Goal: Transaction & Acquisition: Download file/media

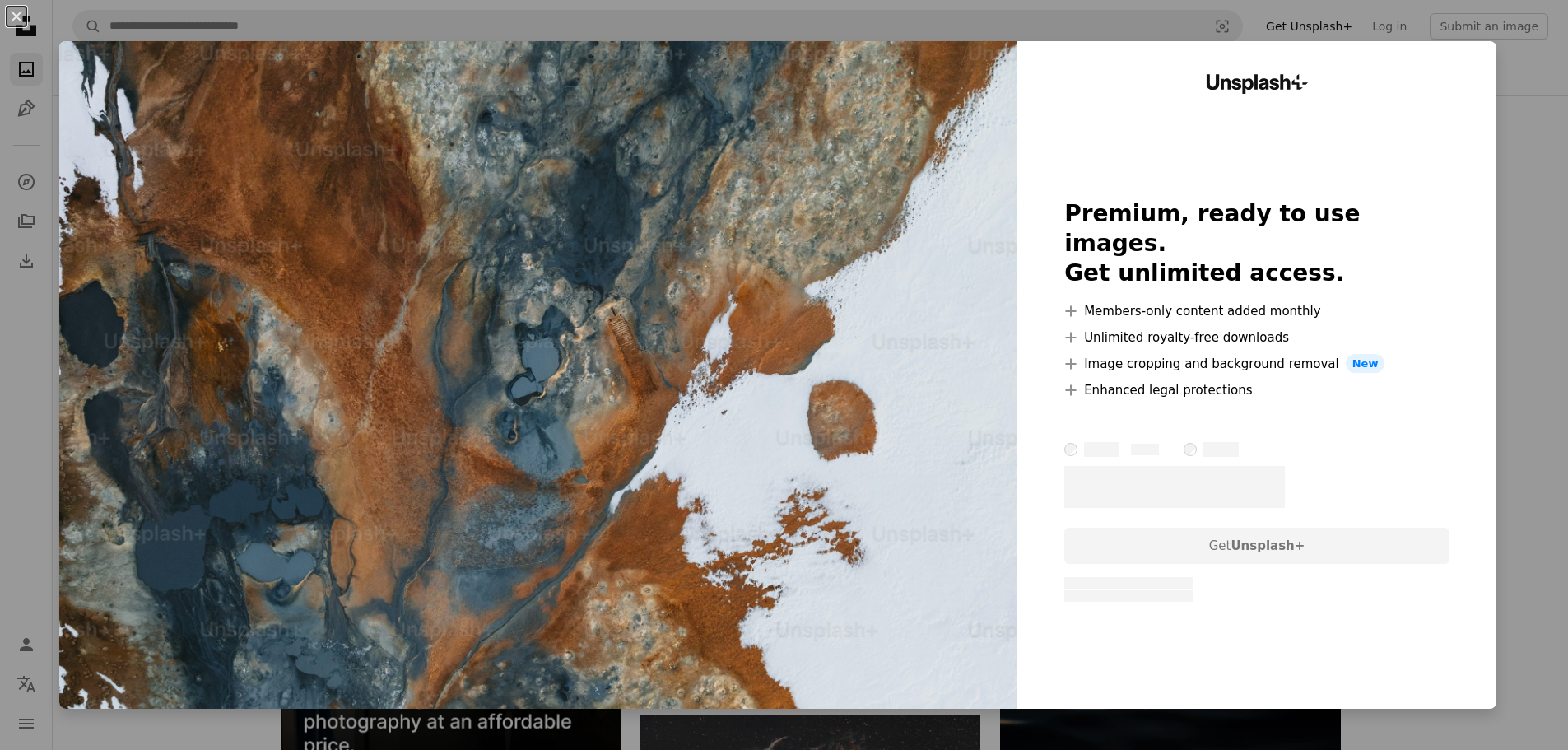
scroll to position [10498, 0]
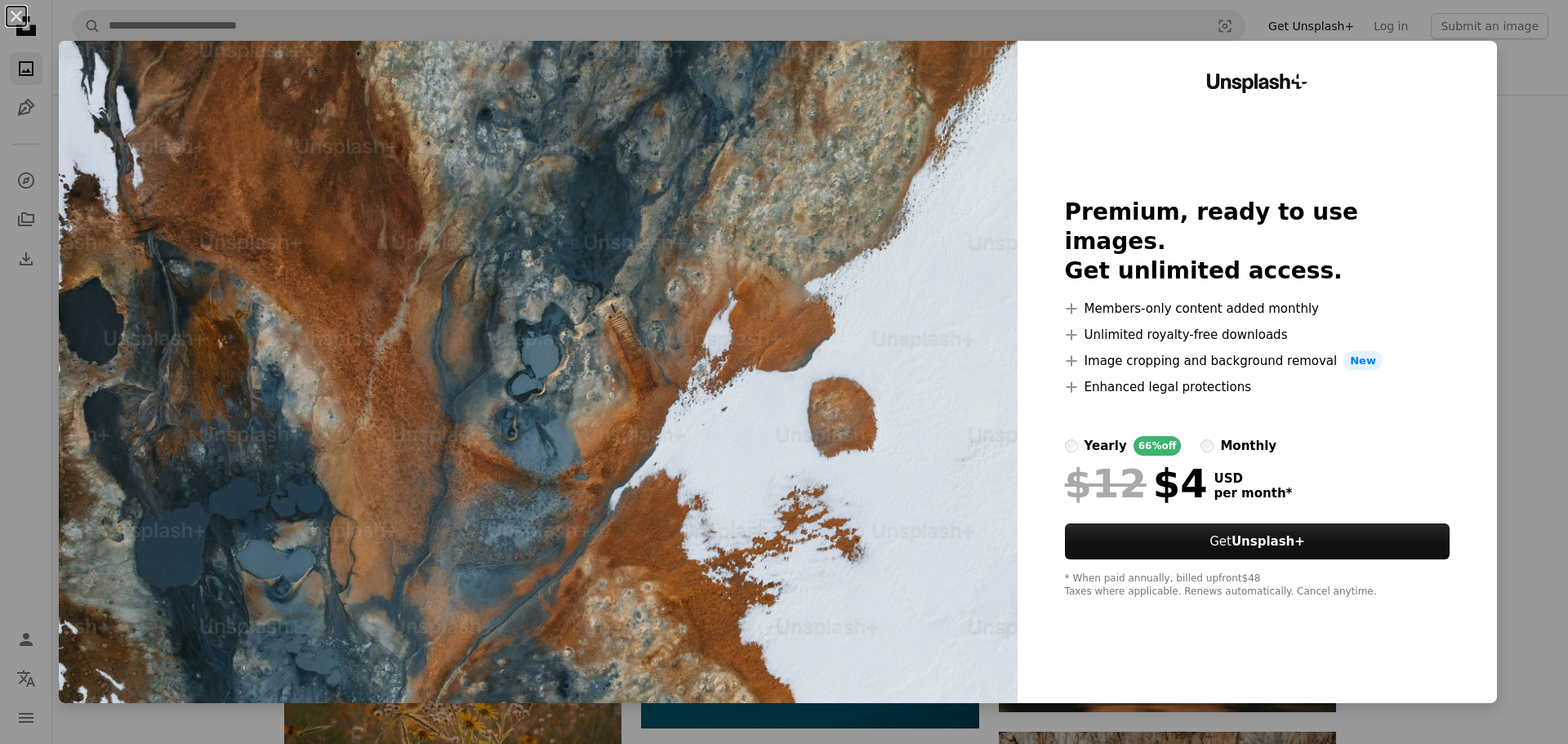
click at [1496, 414] on div "An X shape Unsplash+ Premium, ready to use images. Get unlimited access. A plus…" at bounding box center [784, 372] width 1568 height 744
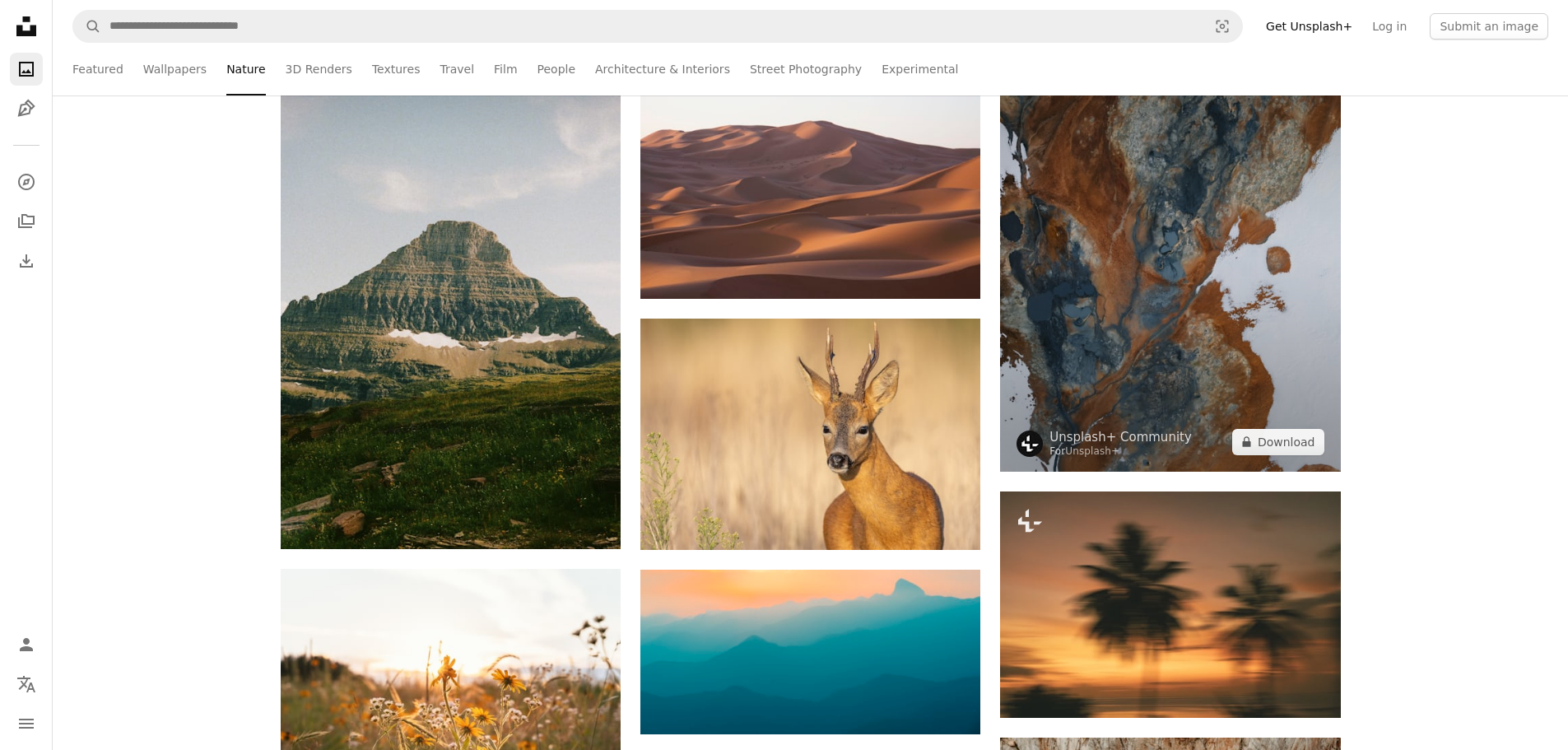
click at [1152, 338] on img at bounding box center [1170, 244] width 340 height 455
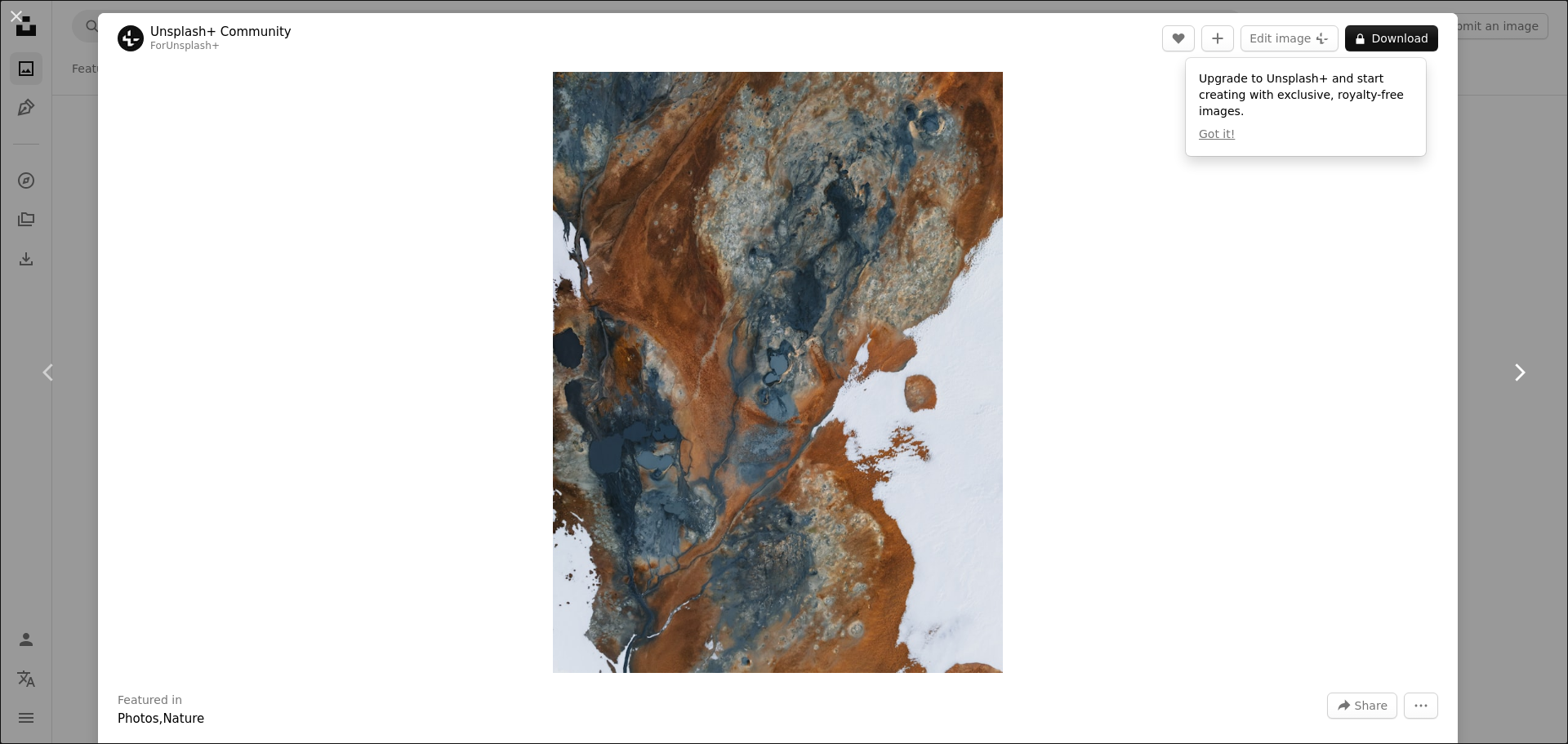
click at [1476, 366] on link "Chevron right" at bounding box center [1519, 372] width 98 height 156
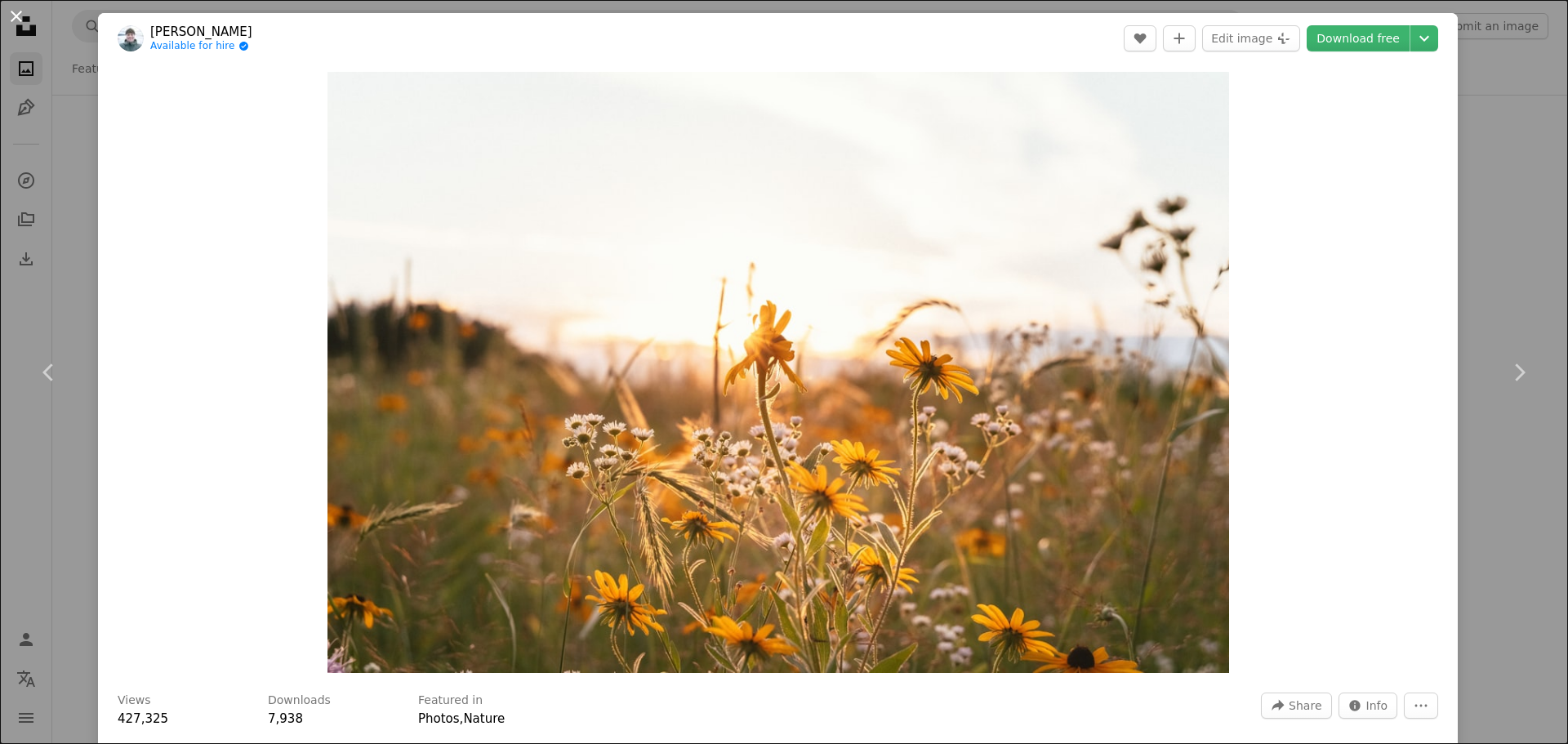
click at [20, 13] on button "An X shape" at bounding box center [17, 17] width 20 height 20
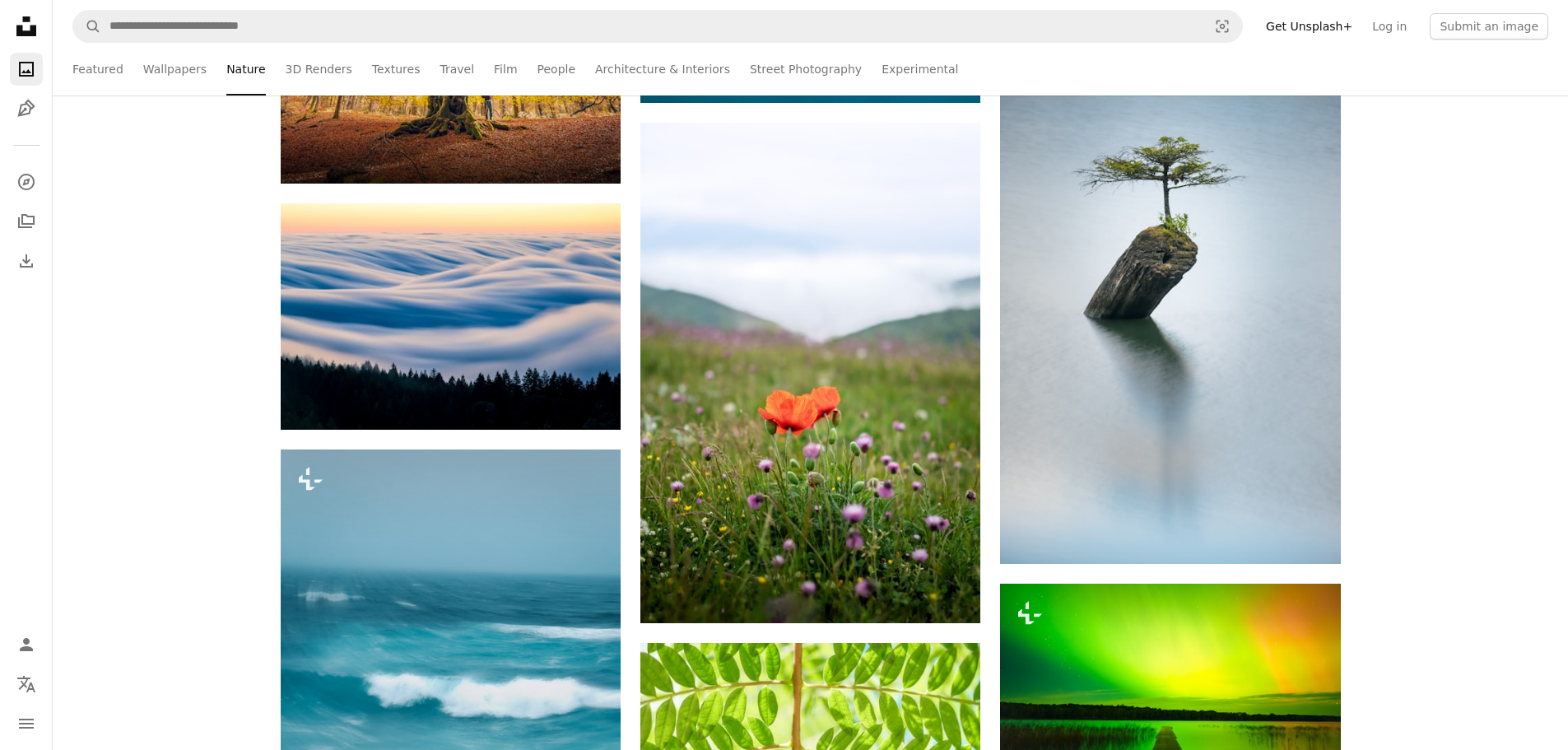
scroll to position [17577, 0]
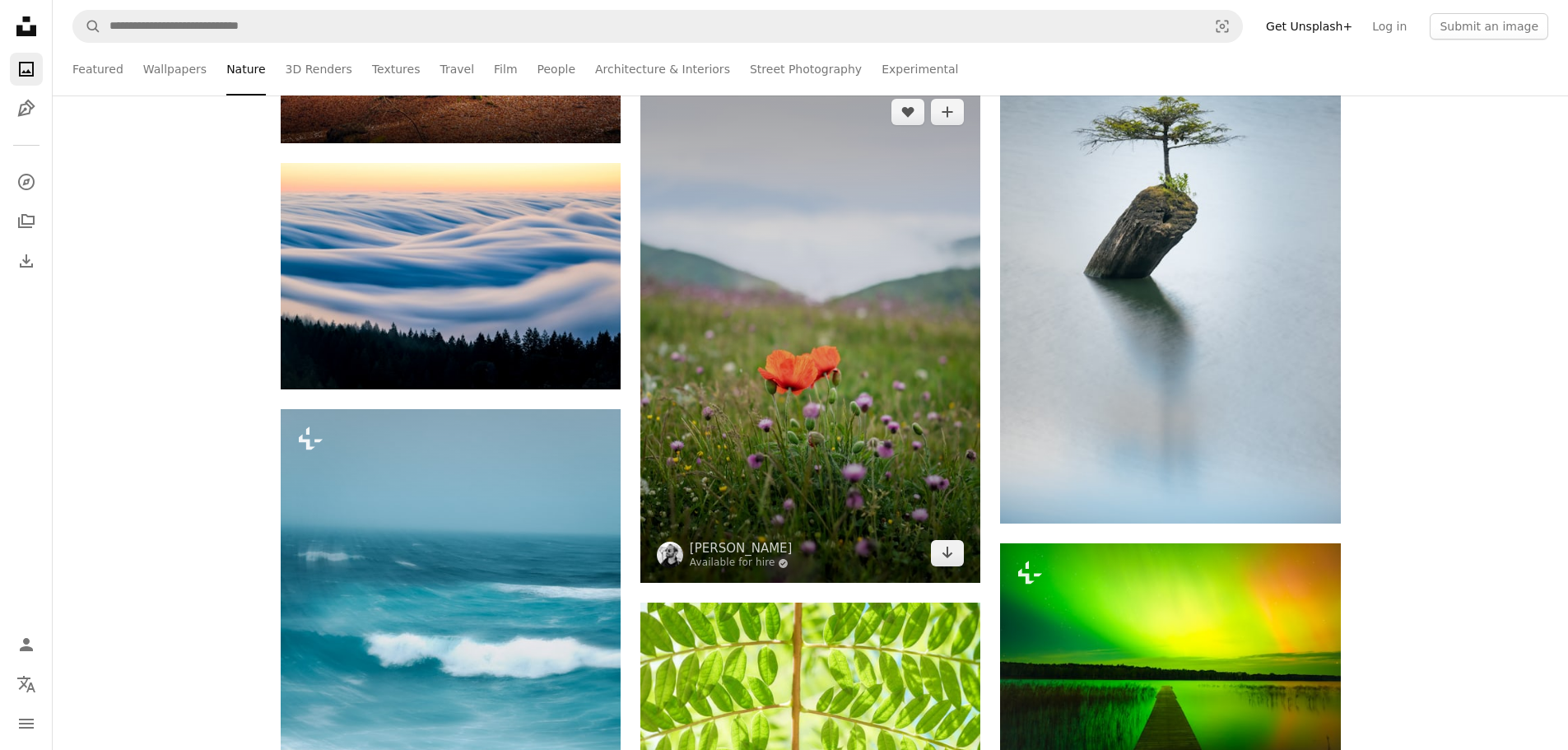
click at [826, 282] on img at bounding box center [810, 333] width 340 height 501
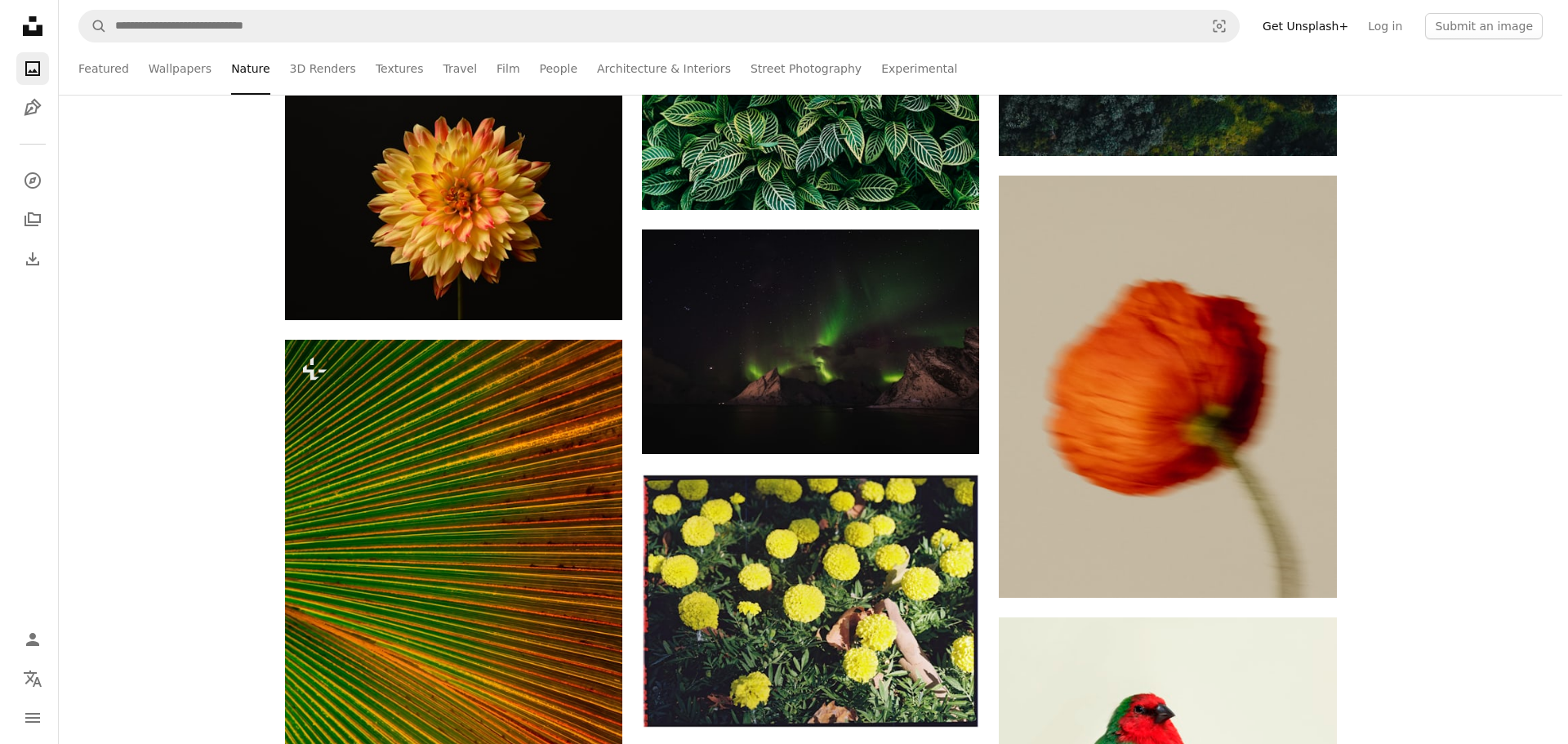
scroll to position [24750, 0]
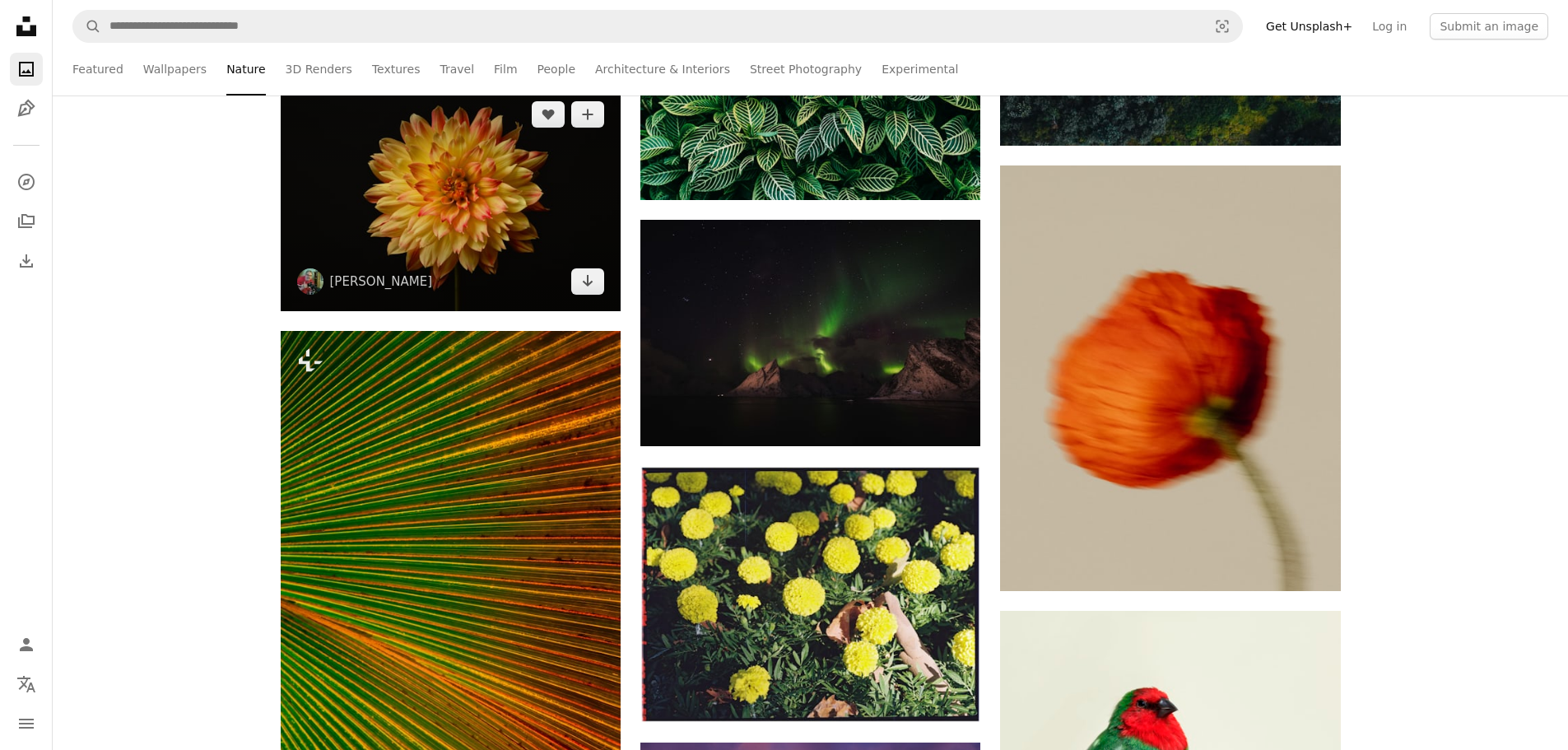
click at [507, 227] on img at bounding box center [450, 197] width 340 height 226
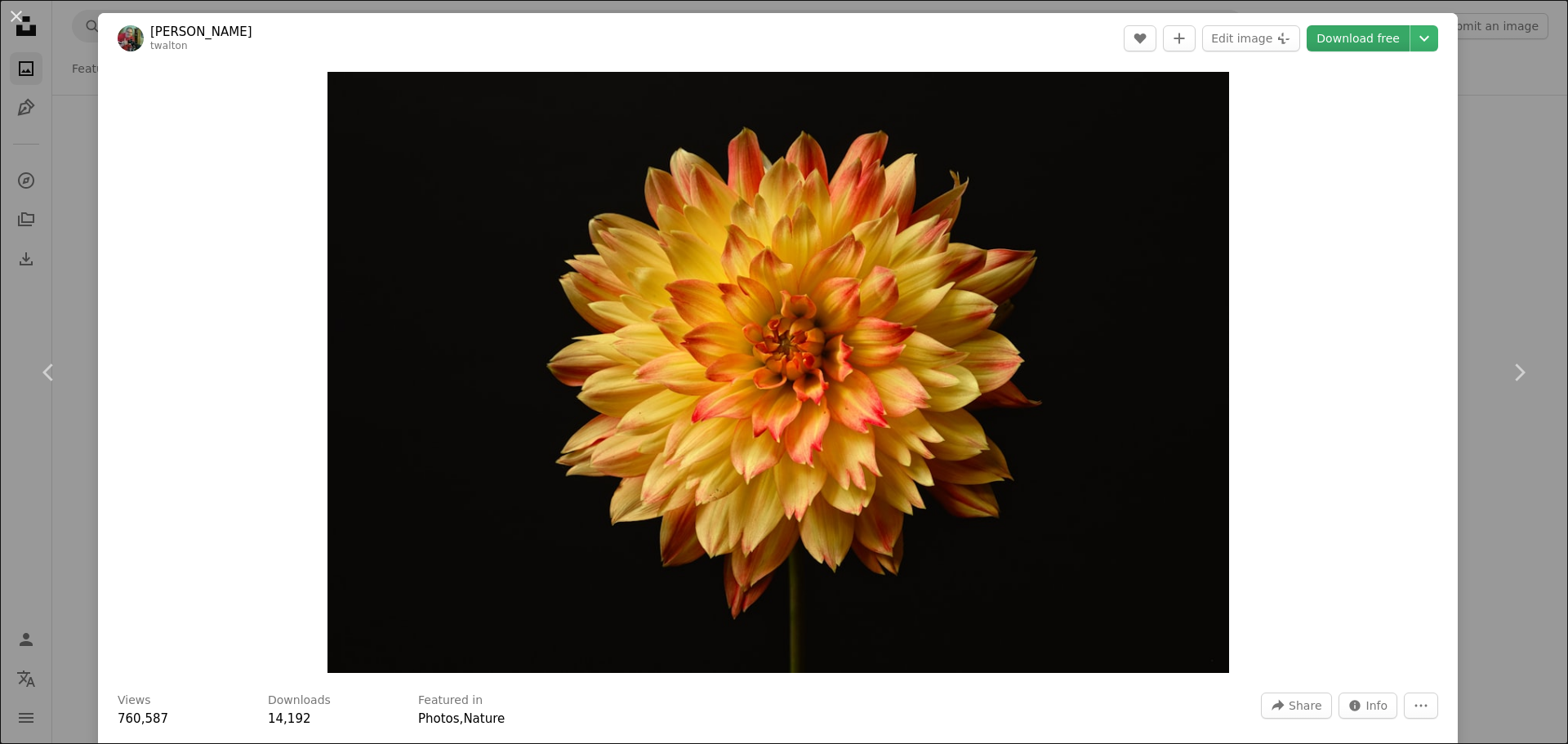
click at [1375, 40] on link "Download free" at bounding box center [1358, 39] width 103 height 26
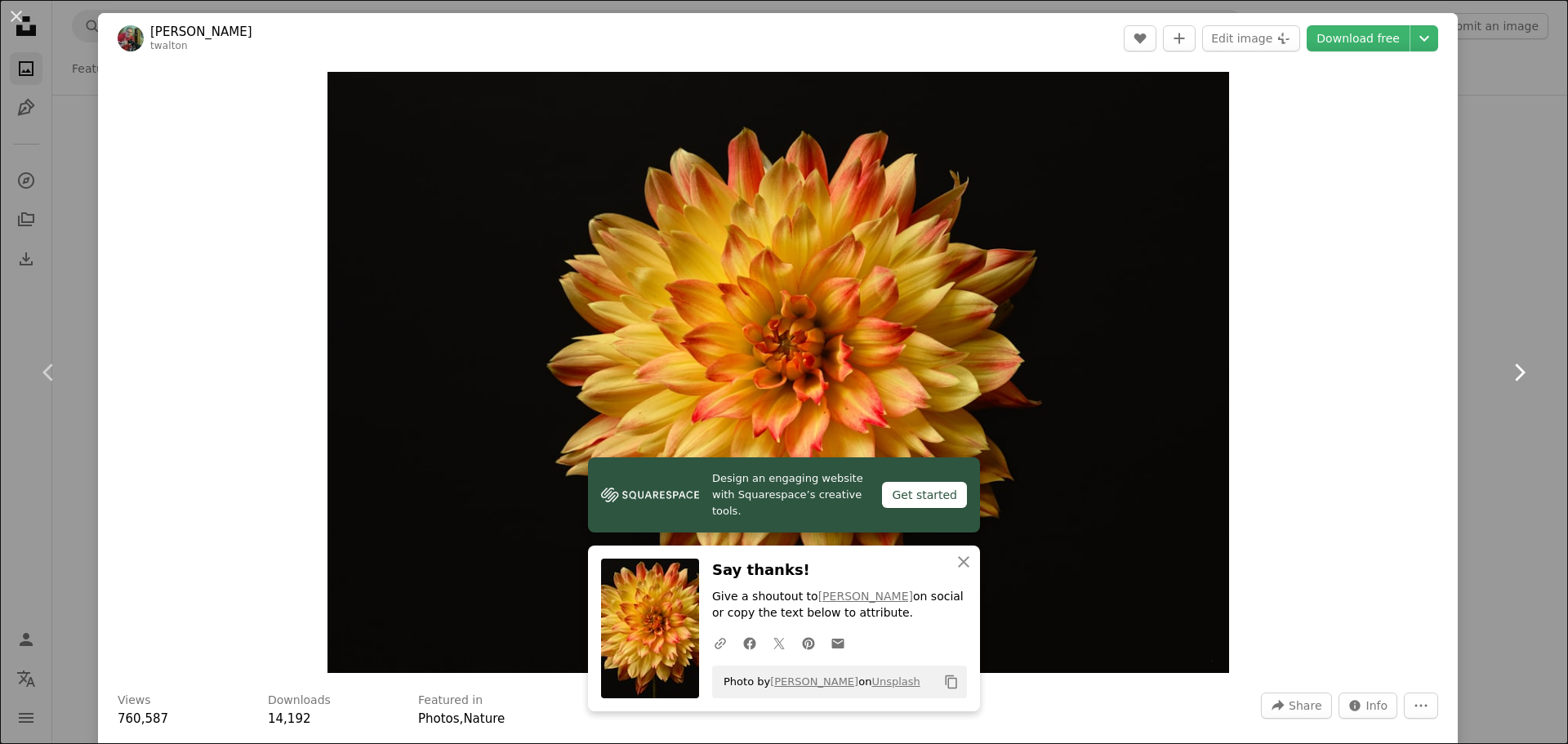
click at [1470, 302] on link "Chevron right" at bounding box center [1519, 372] width 98 height 156
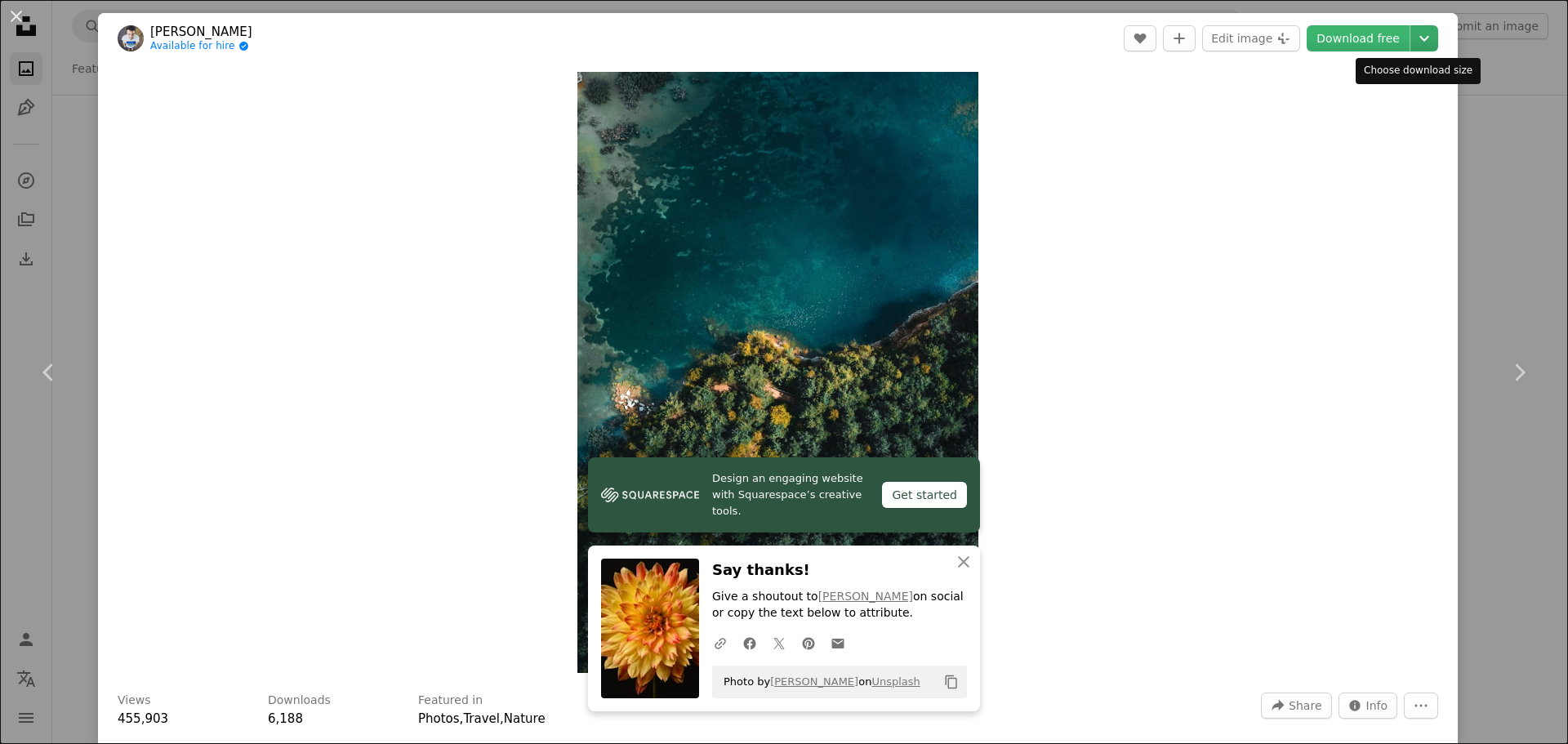
click at [1414, 36] on icon "Chevron down" at bounding box center [1424, 39] width 26 height 20
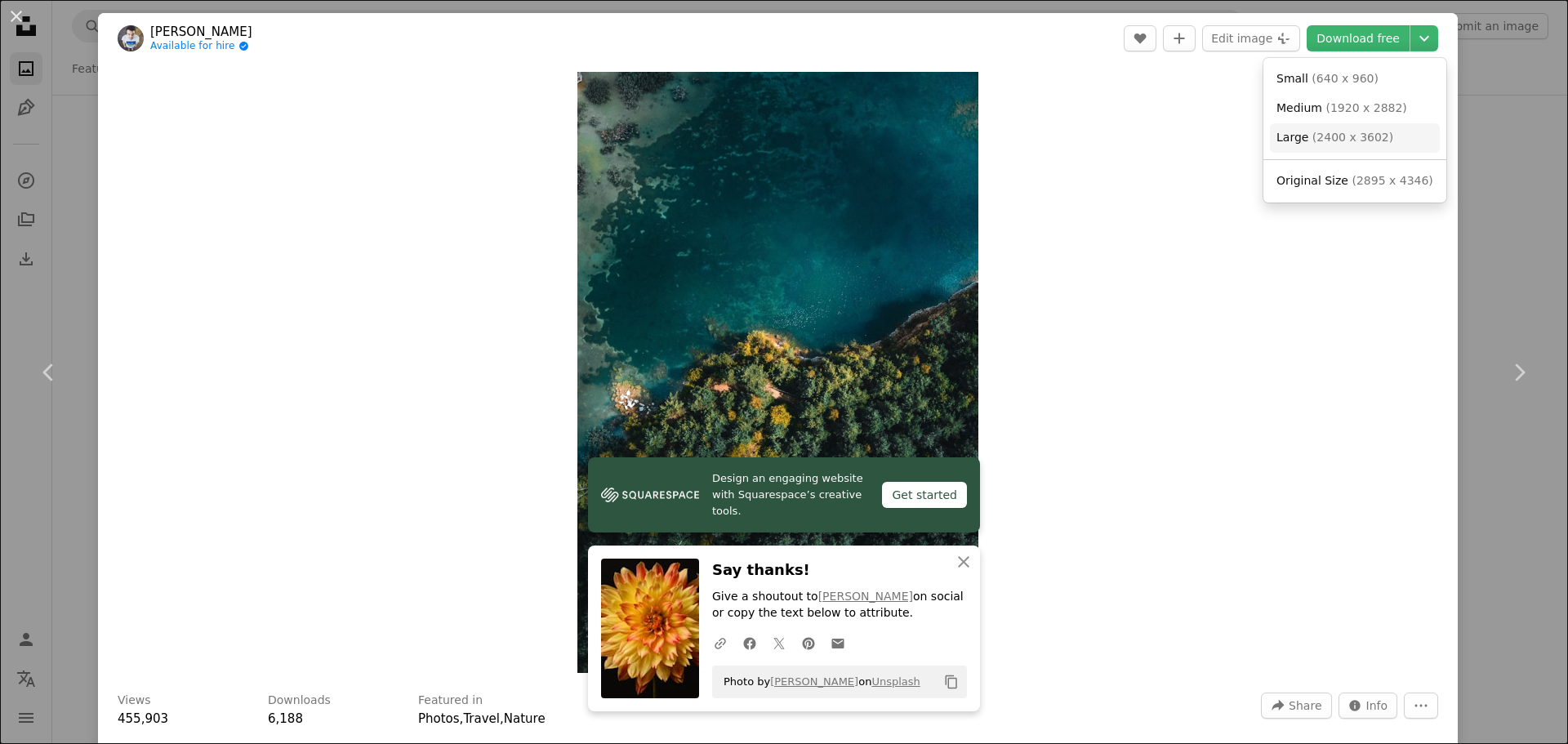
click at [1363, 138] on span "( 2400 x 3602 )" at bounding box center [1352, 137] width 81 height 13
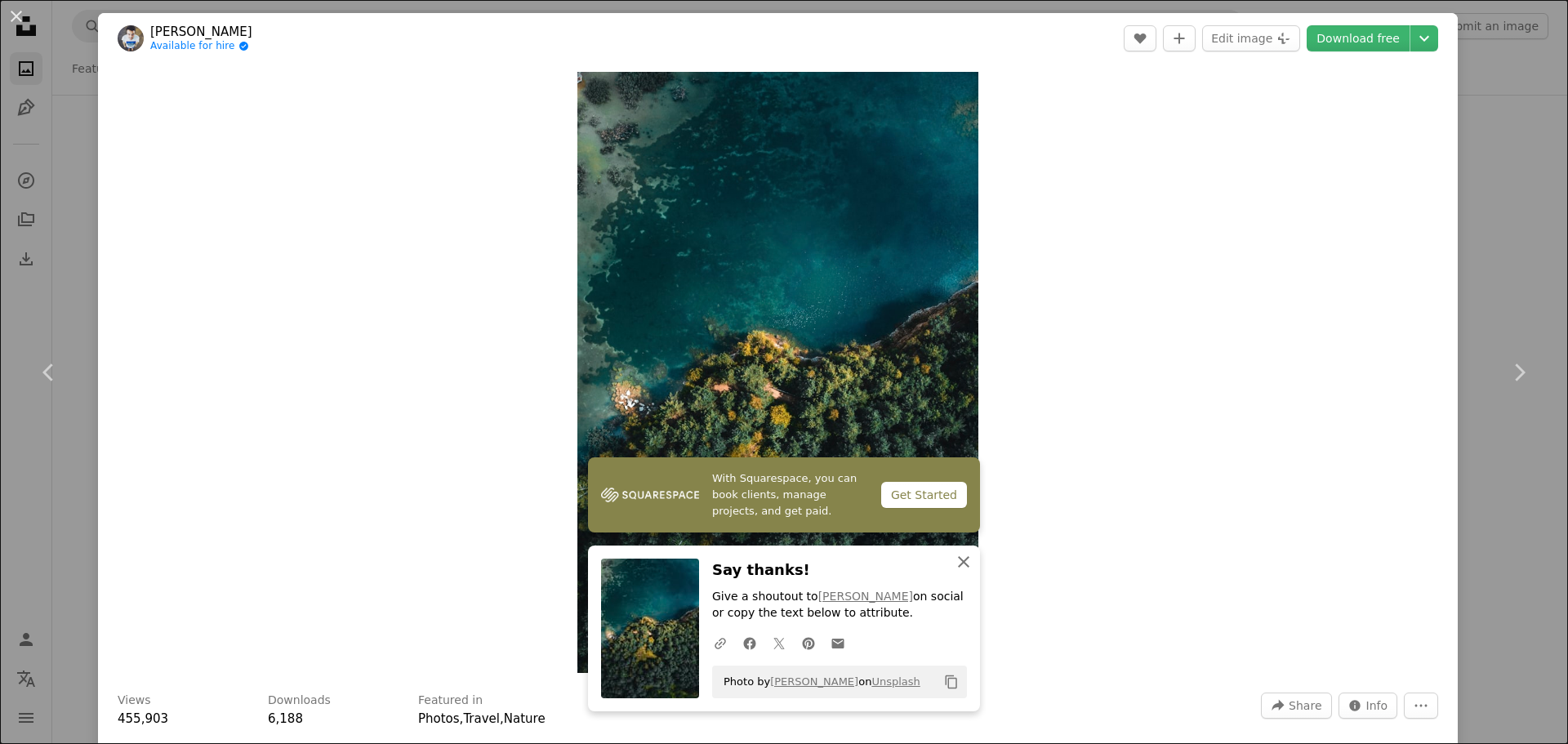
click at [959, 560] on icon "button" at bounding box center [964, 562] width 12 height 12
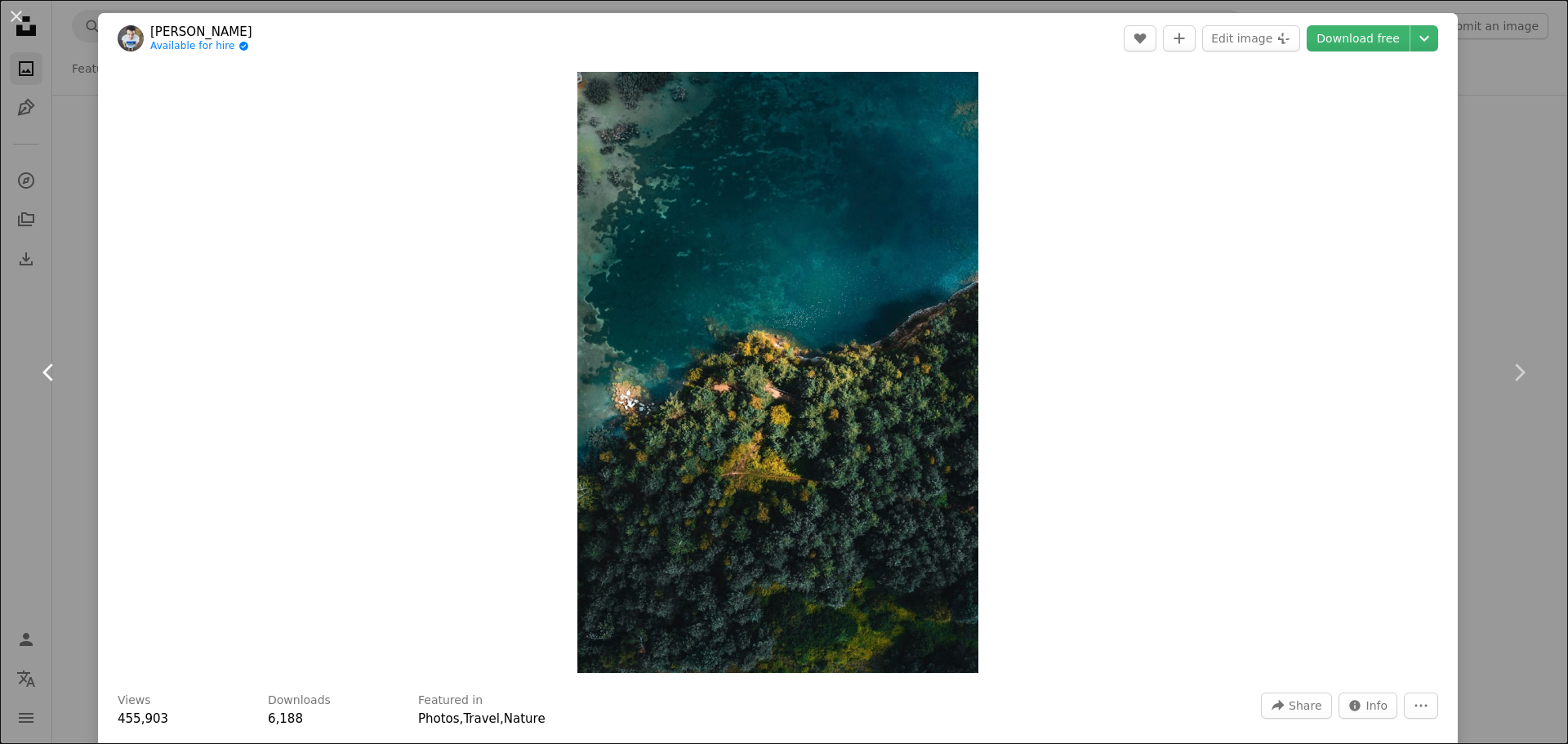
click at [38, 376] on icon "Chevron left" at bounding box center [48, 372] width 26 height 26
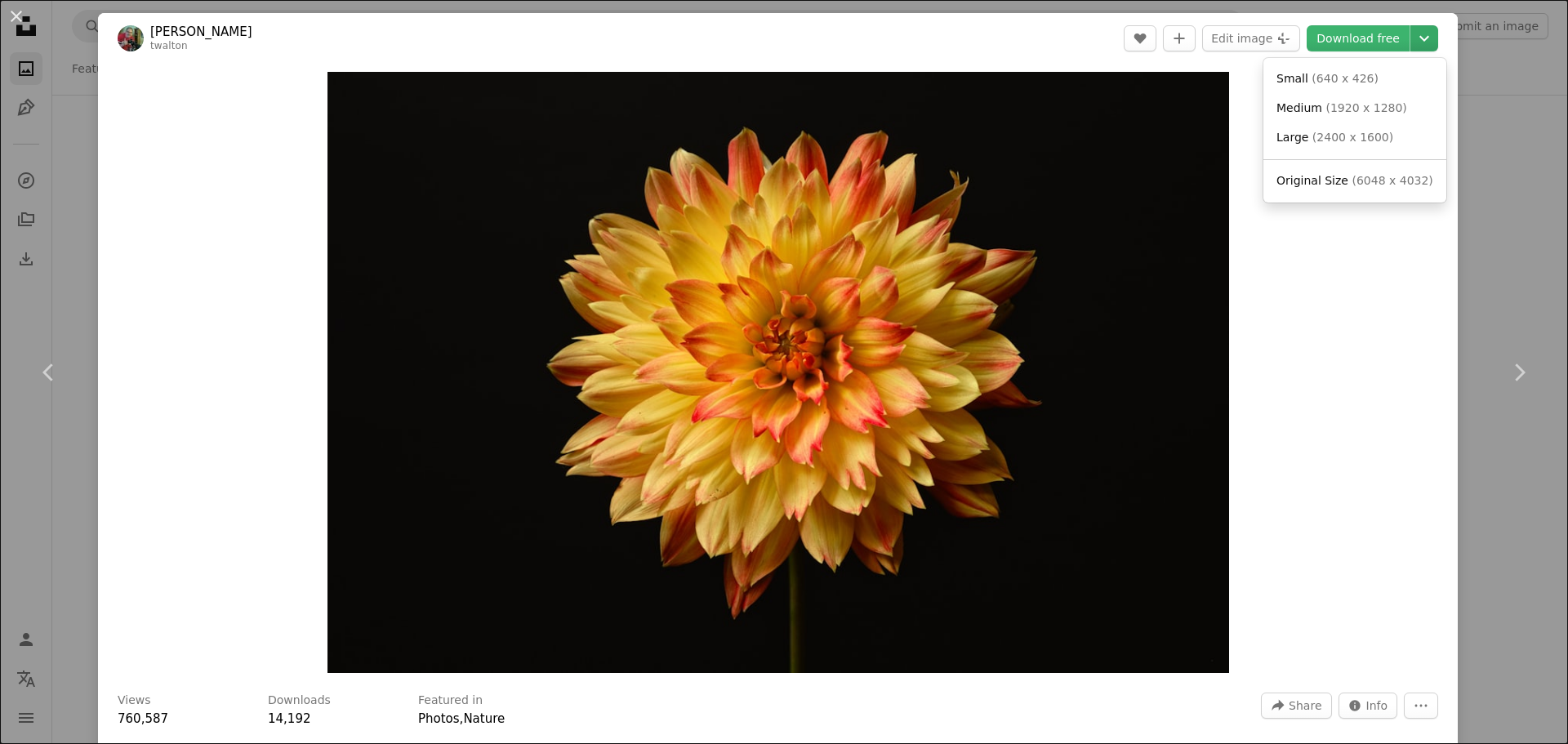
click at [1410, 48] on button "Chevron down" at bounding box center [1424, 39] width 28 height 26
click at [1327, 139] on span "( 2400 x 1600 )" at bounding box center [1352, 137] width 81 height 13
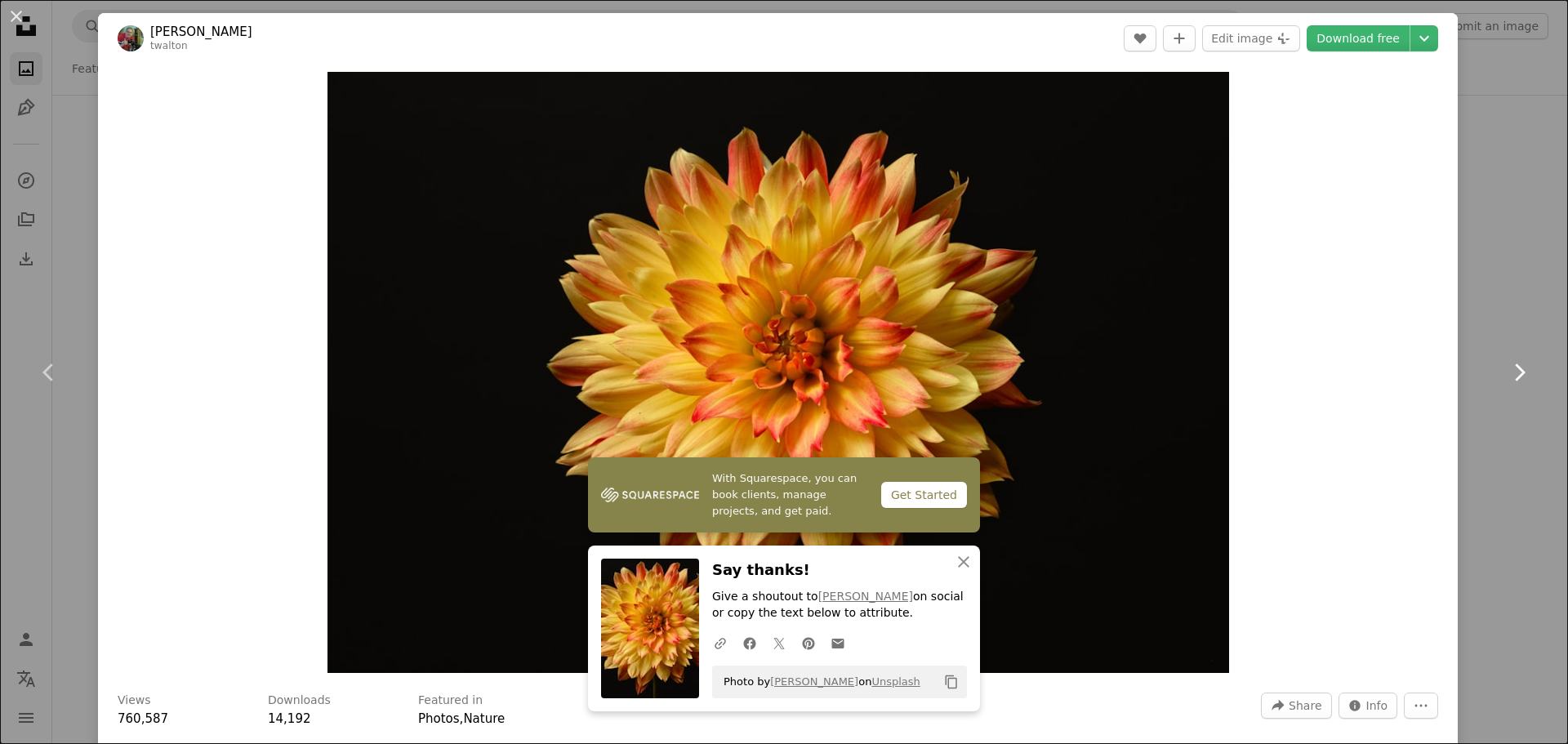
click at [1494, 347] on link "Chevron right" at bounding box center [1519, 372] width 98 height 156
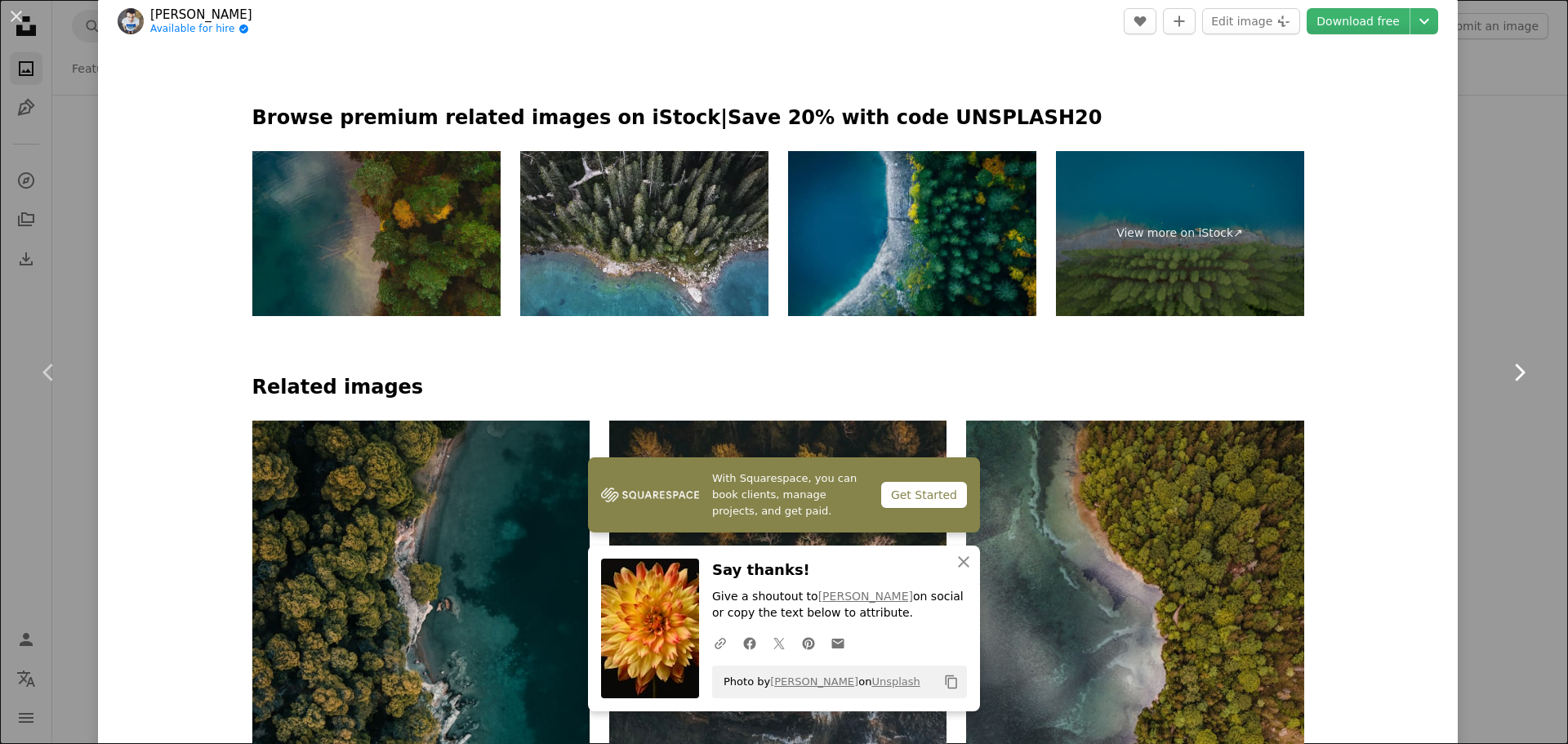
scroll to position [816, 0]
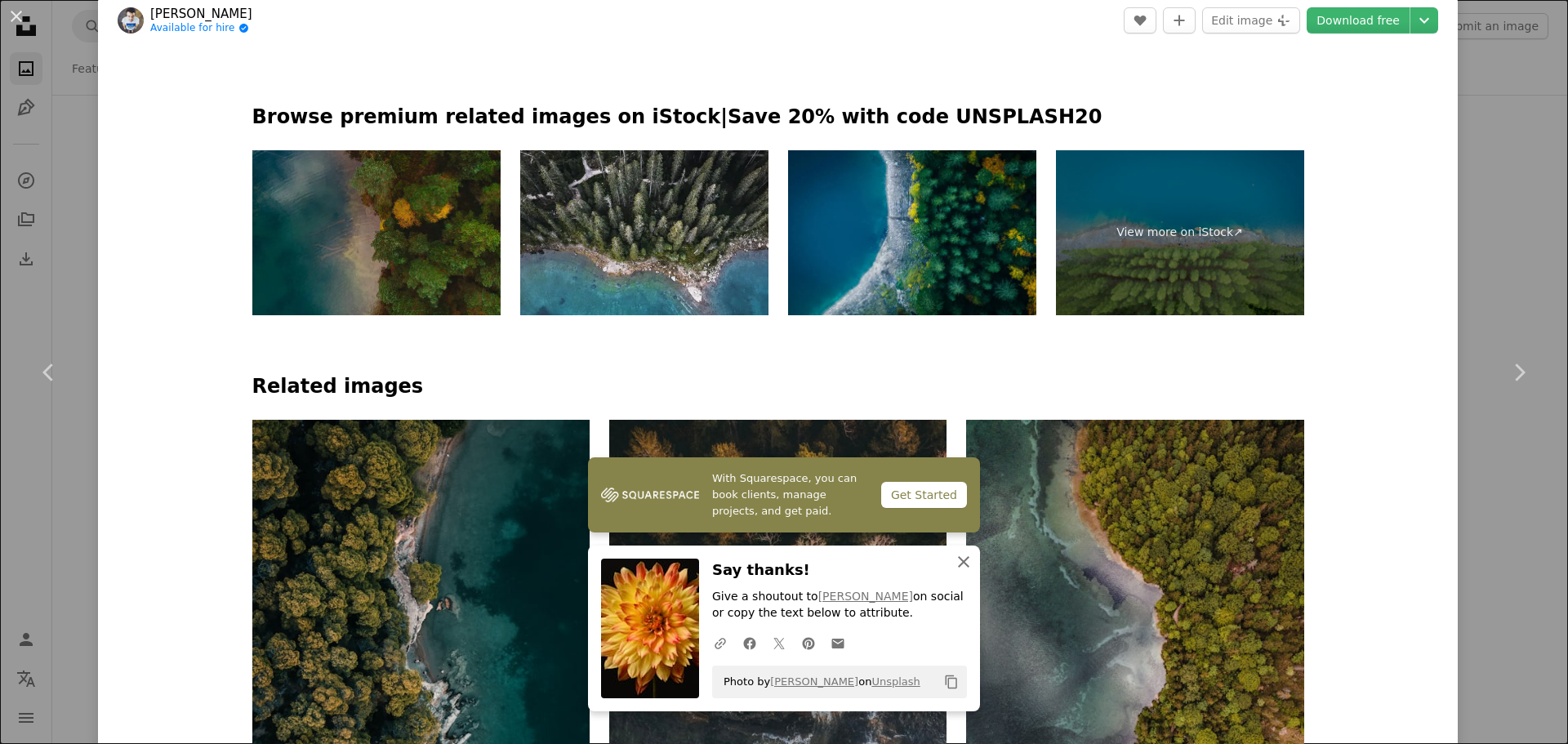
click at [962, 565] on icon "button" at bounding box center [964, 562] width 12 height 12
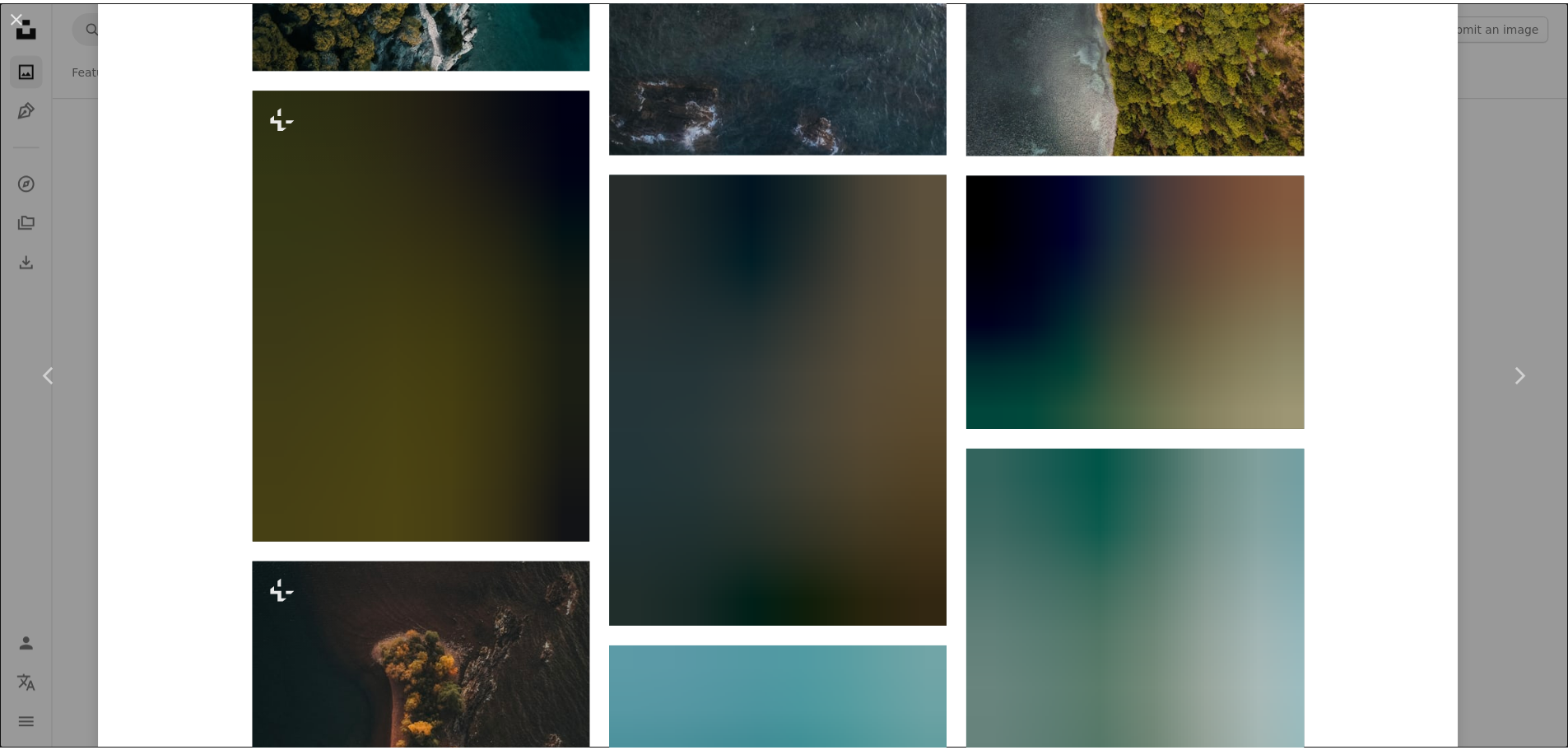
scroll to position [1728, 0]
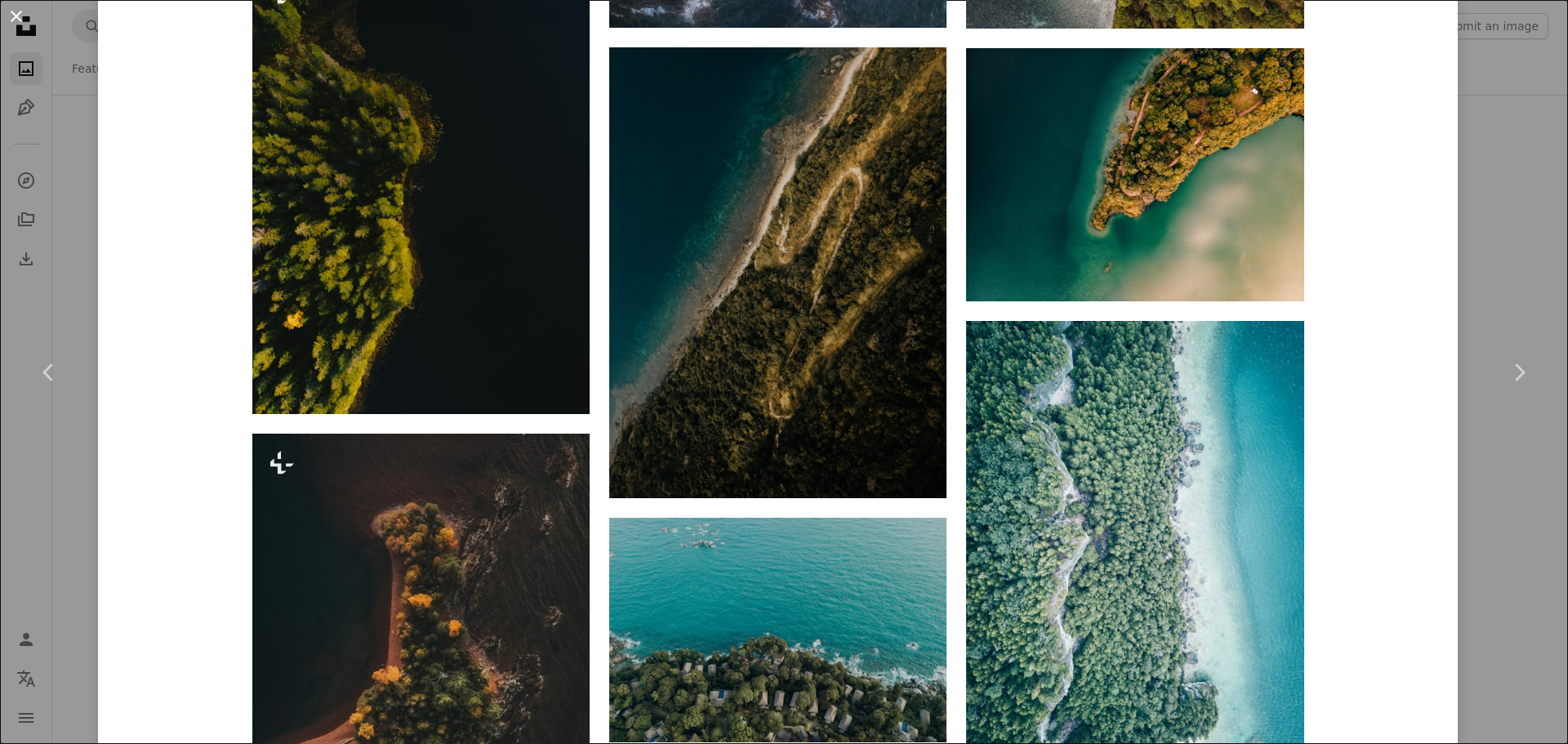
click at [19, 12] on button "An X shape" at bounding box center [17, 17] width 20 height 20
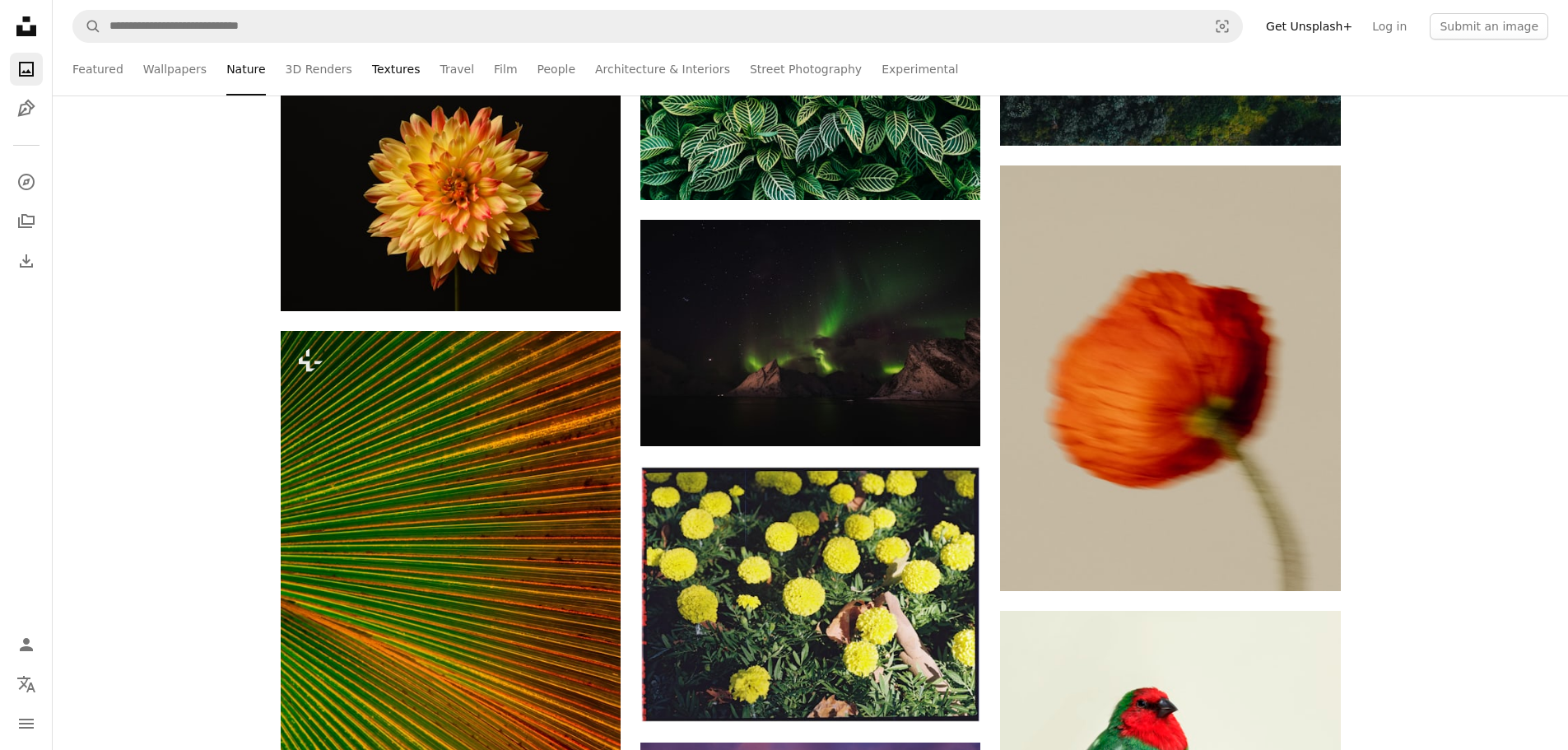
click at [372, 68] on link "Textures" at bounding box center [396, 69] width 49 height 53
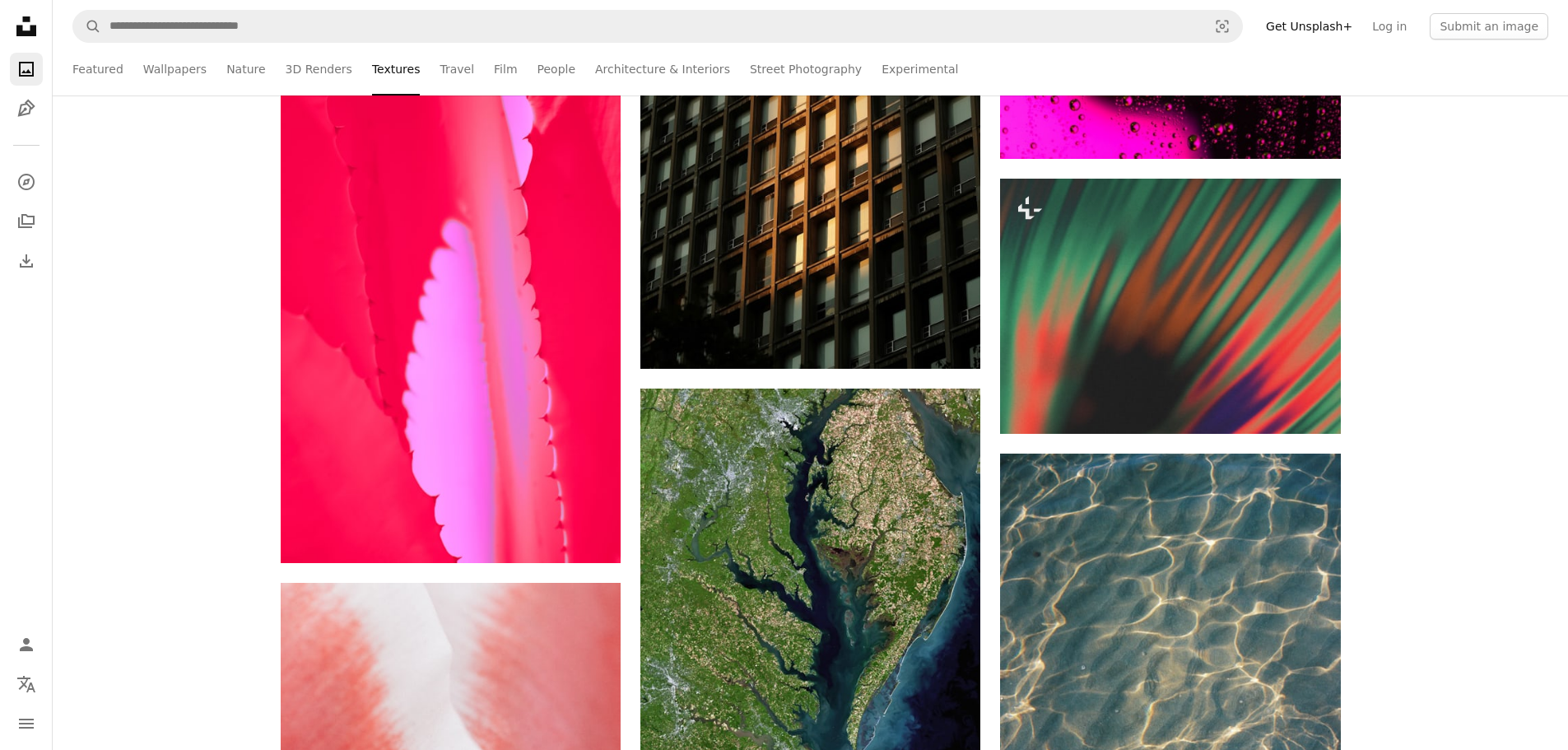
scroll to position [8149, 0]
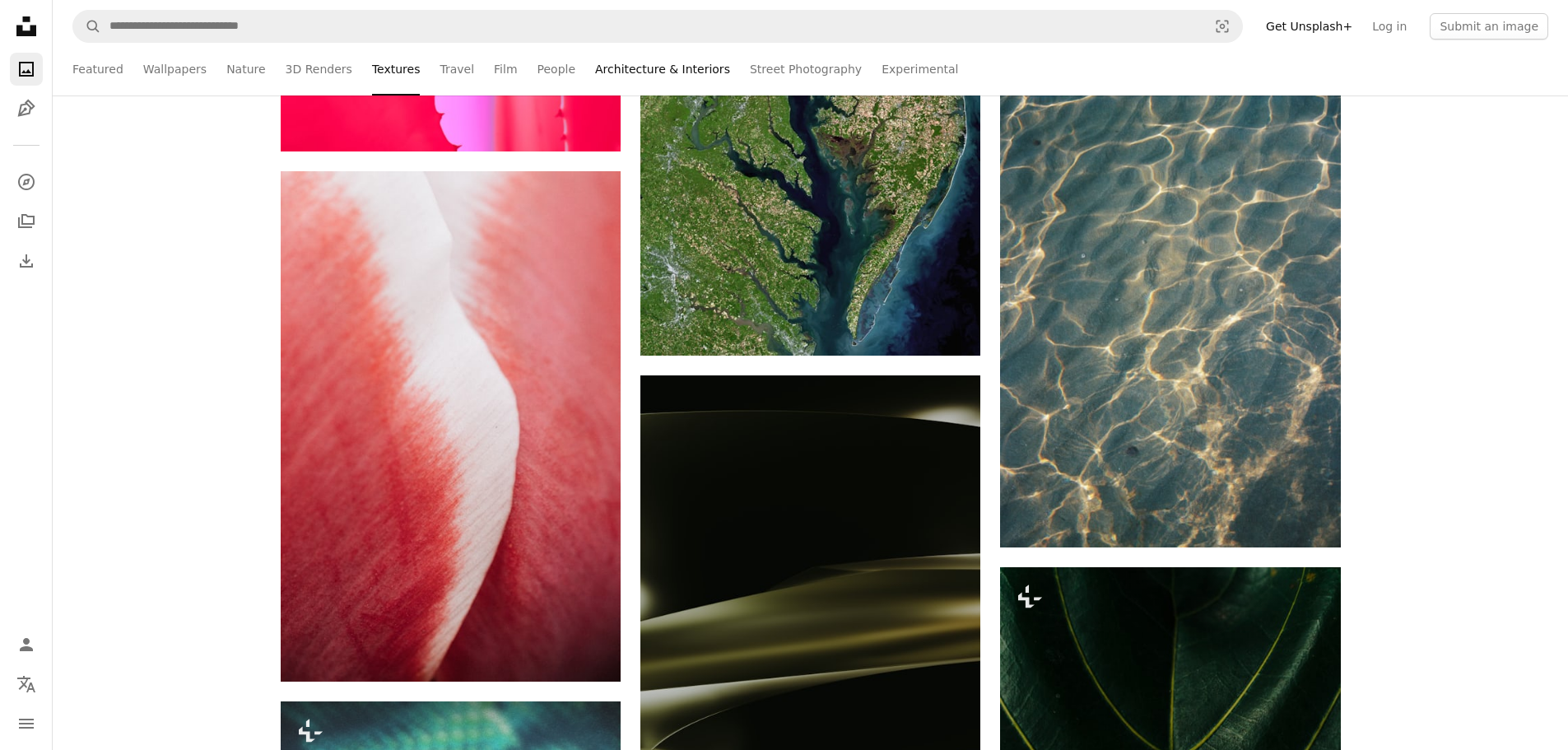
click at [624, 72] on link "Architecture & Interiors" at bounding box center [662, 69] width 135 height 53
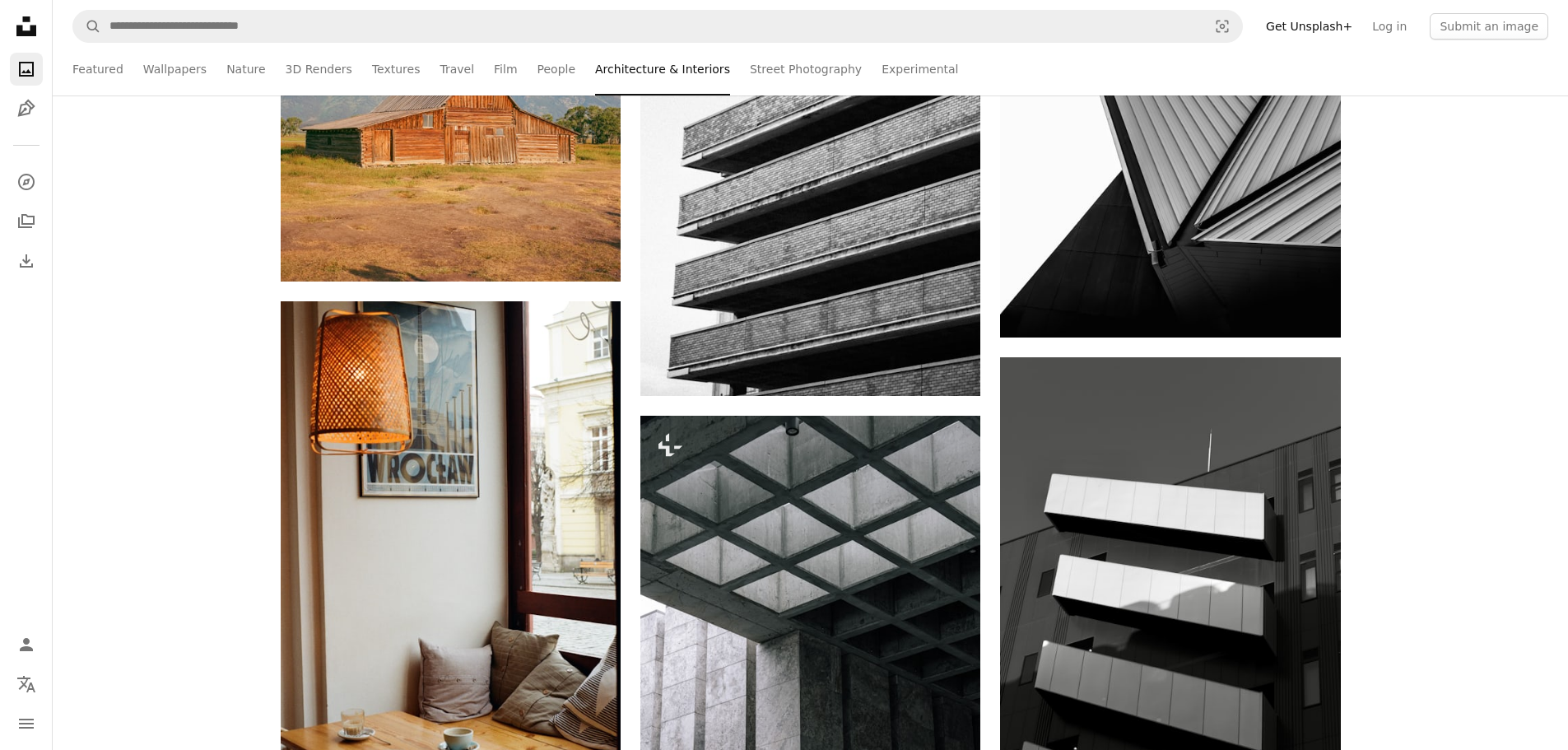
scroll to position [1152, 0]
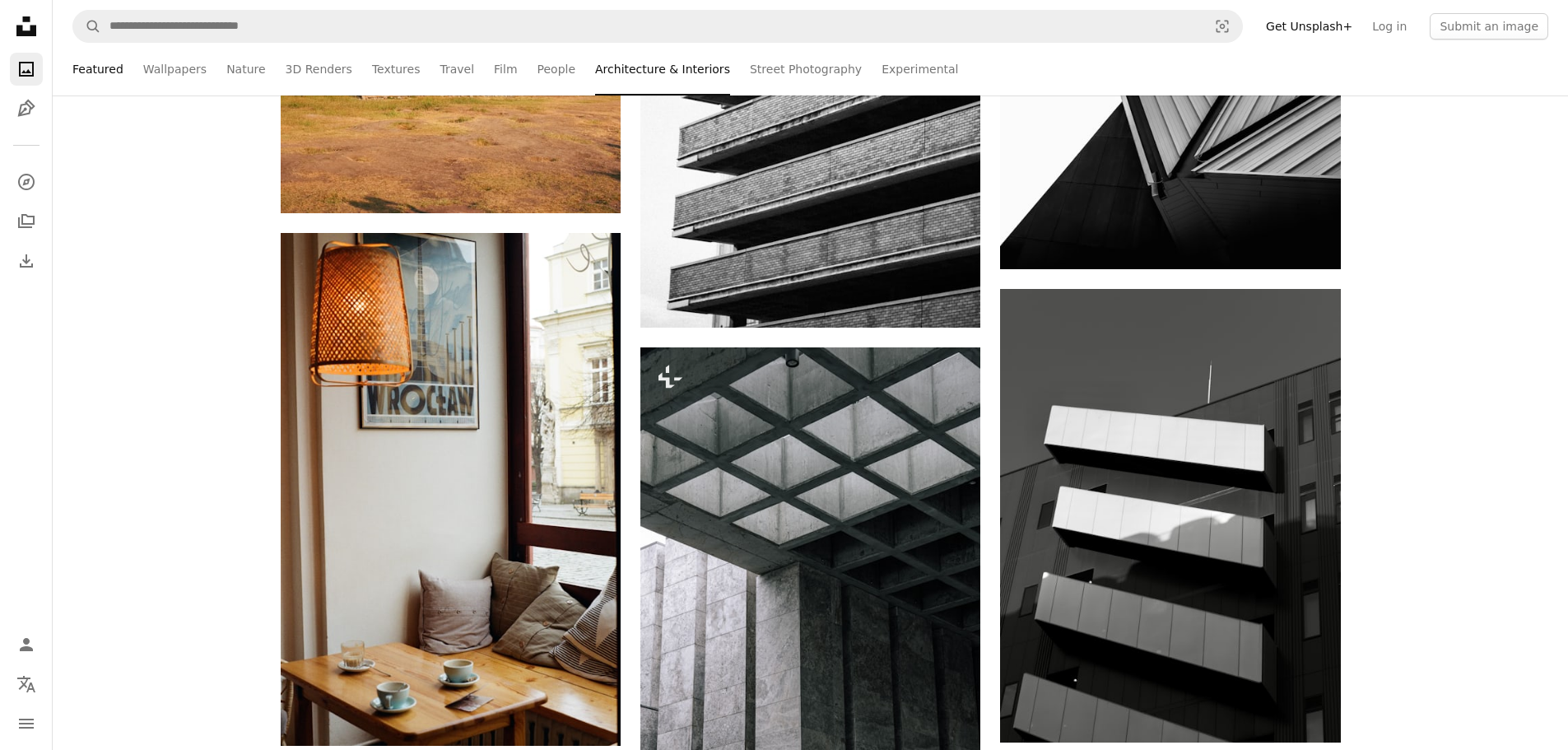
click at [96, 74] on link "Featured" at bounding box center [98, 69] width 51 height 53
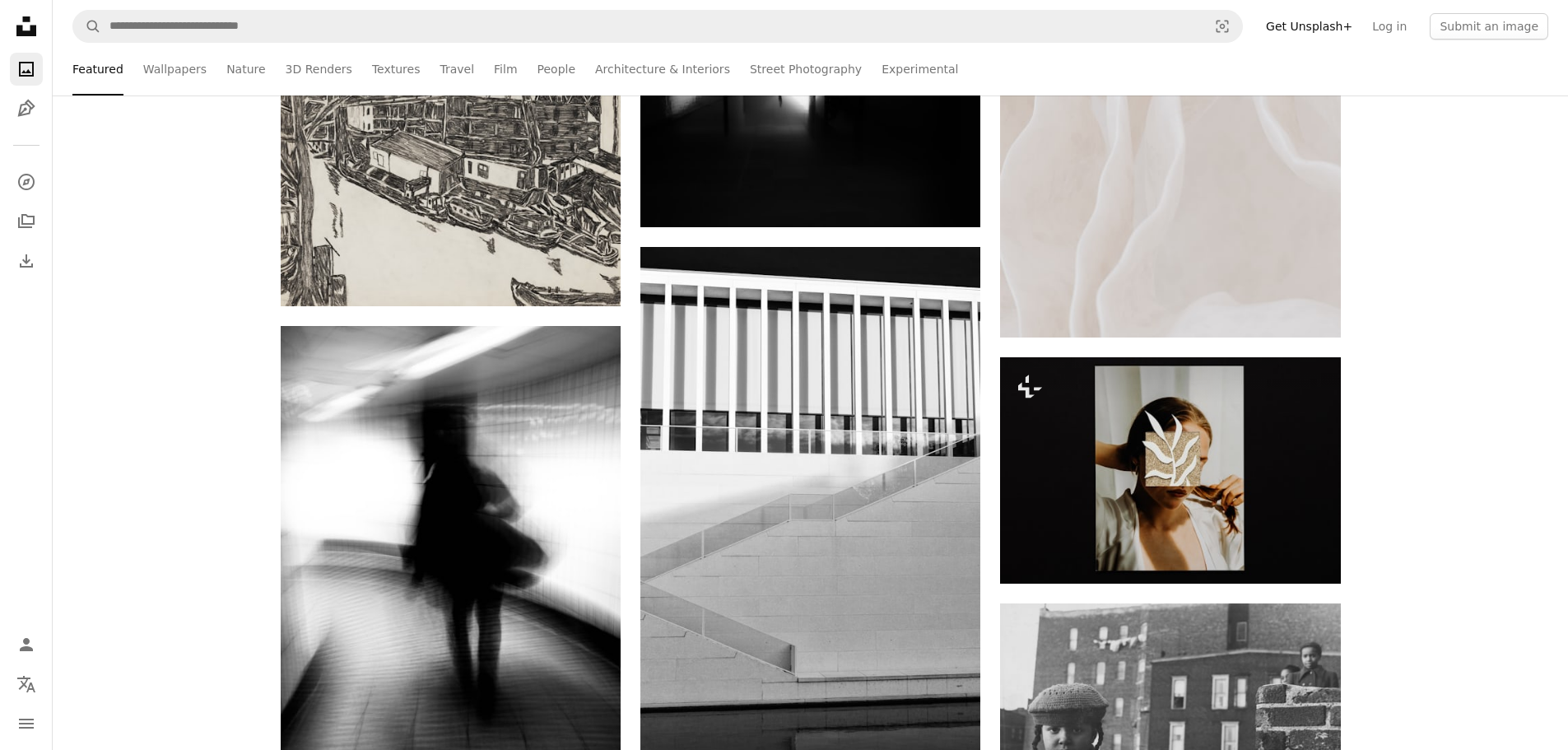
scroll to position [9026, 0]
